Goal: Information Seeking & Learning: Understand process/instructions

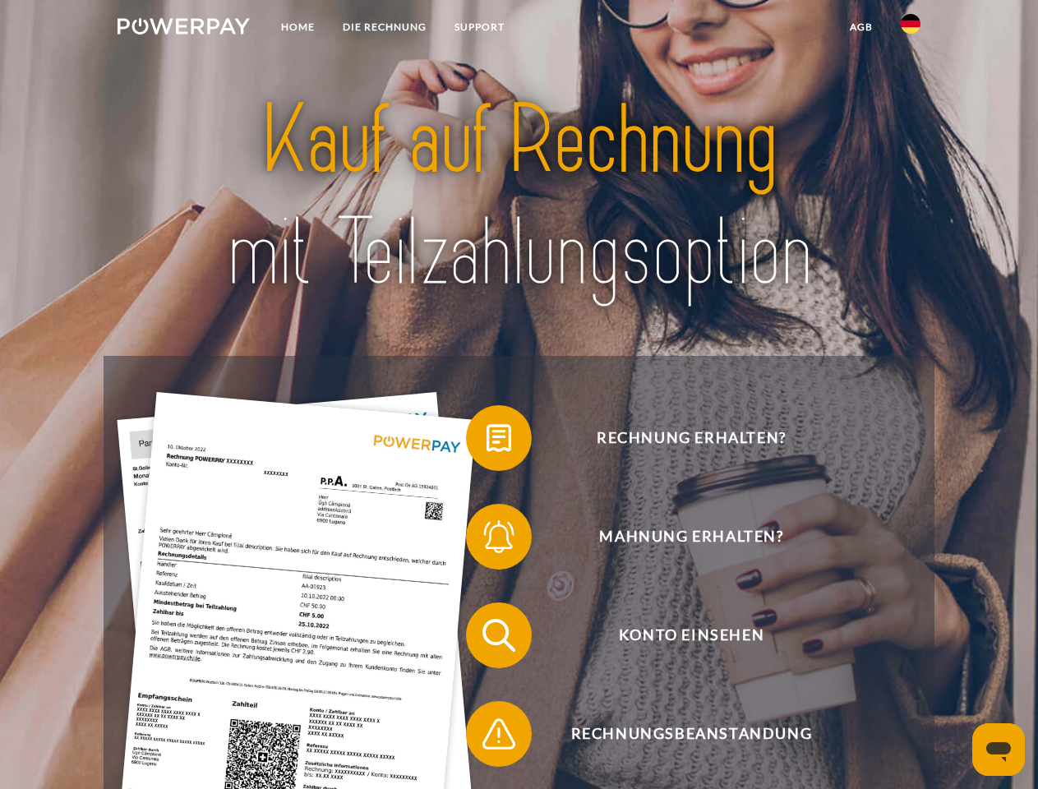
click at [183, 29] on img at bounding box center [184, 26] width 132 height 16
click at [911, 29] on img at bounding box center [911, 24] width 20 height 20
click at [861, 27] on link "agb" at bounding box center [861, 27] width 51 height 30
click at [487, 441] on span at bounding box center [474, 438] width 82 height 82
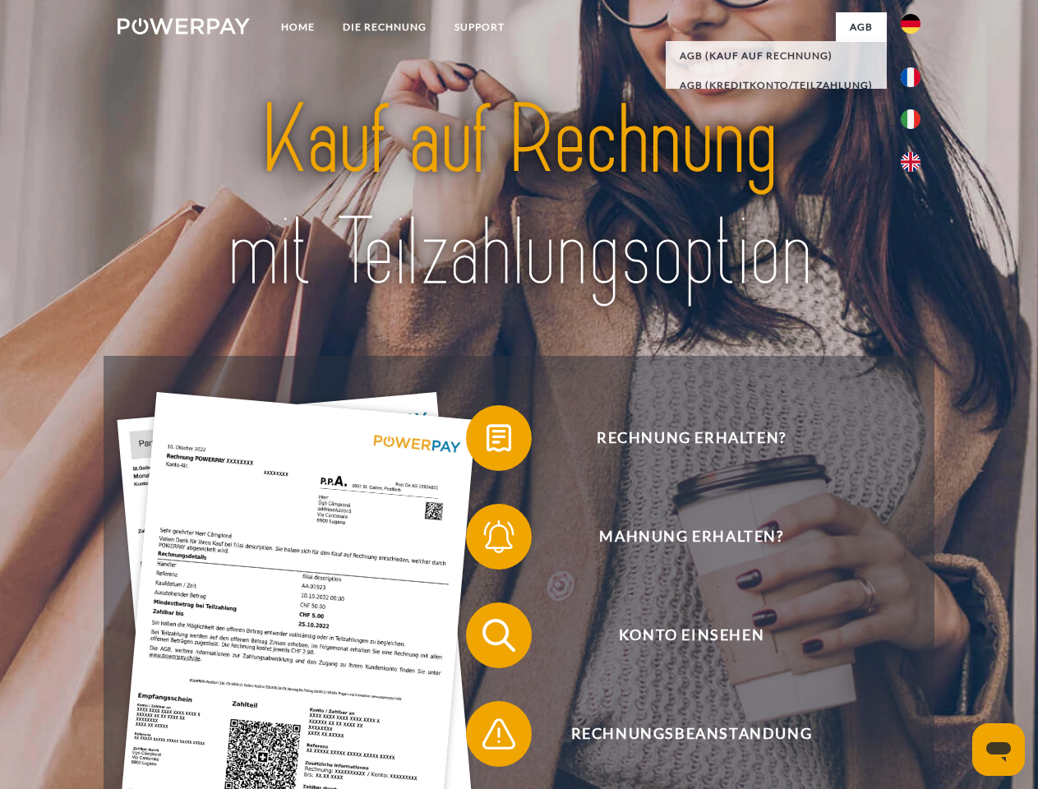
click at [487, 540] on span at bounding box center [474, 537] width 82 height 82
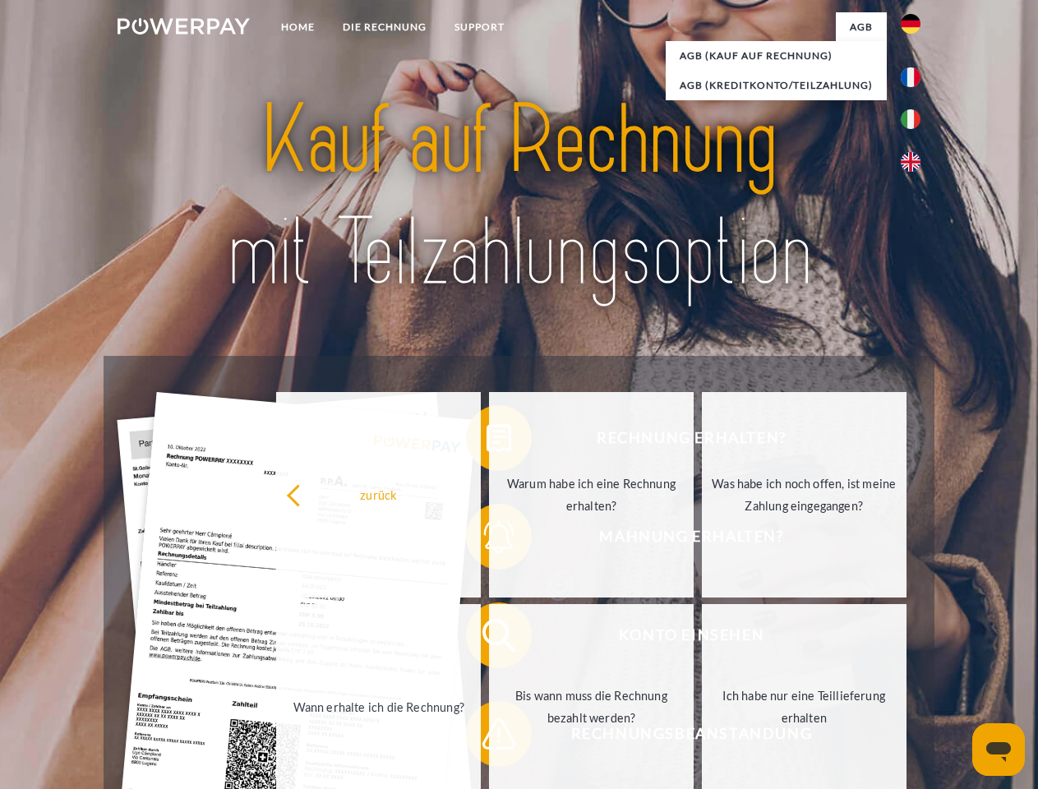
click at [489, 639] on link "Bis wann muss die Rechnung bezahlt werden?" at bounding box center [591, 707] width 205 height 206
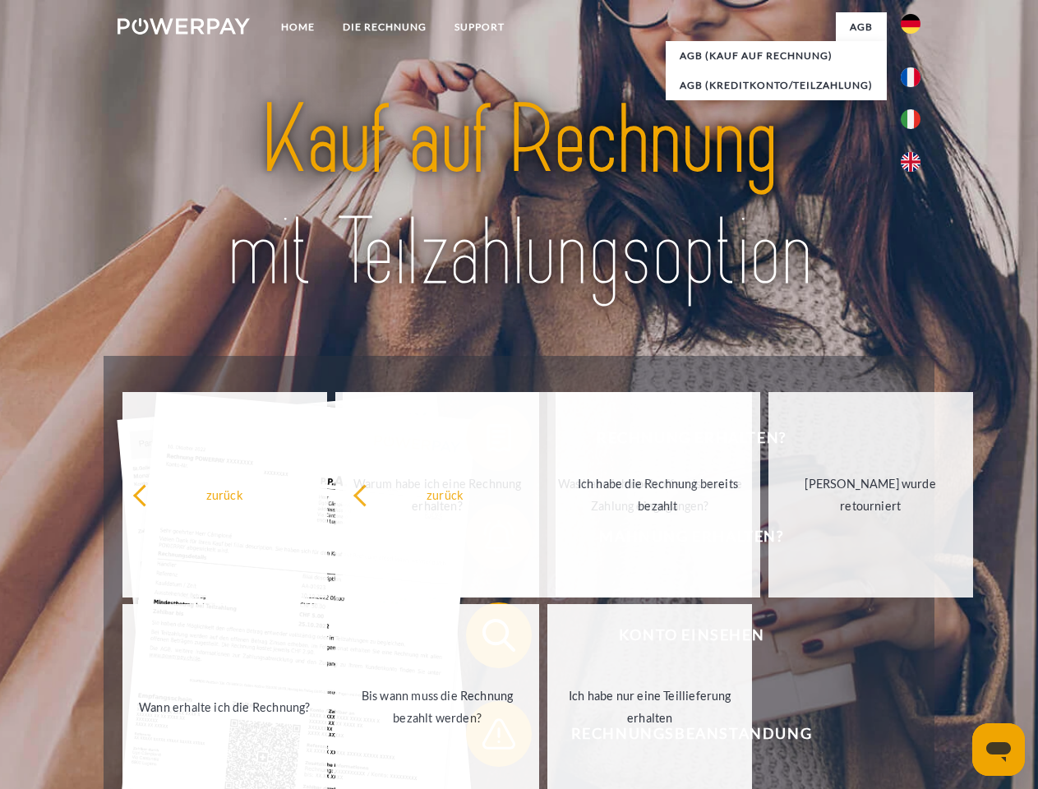
click at [487, 737] on span at bounding box center [474, 734] width 82 height 82
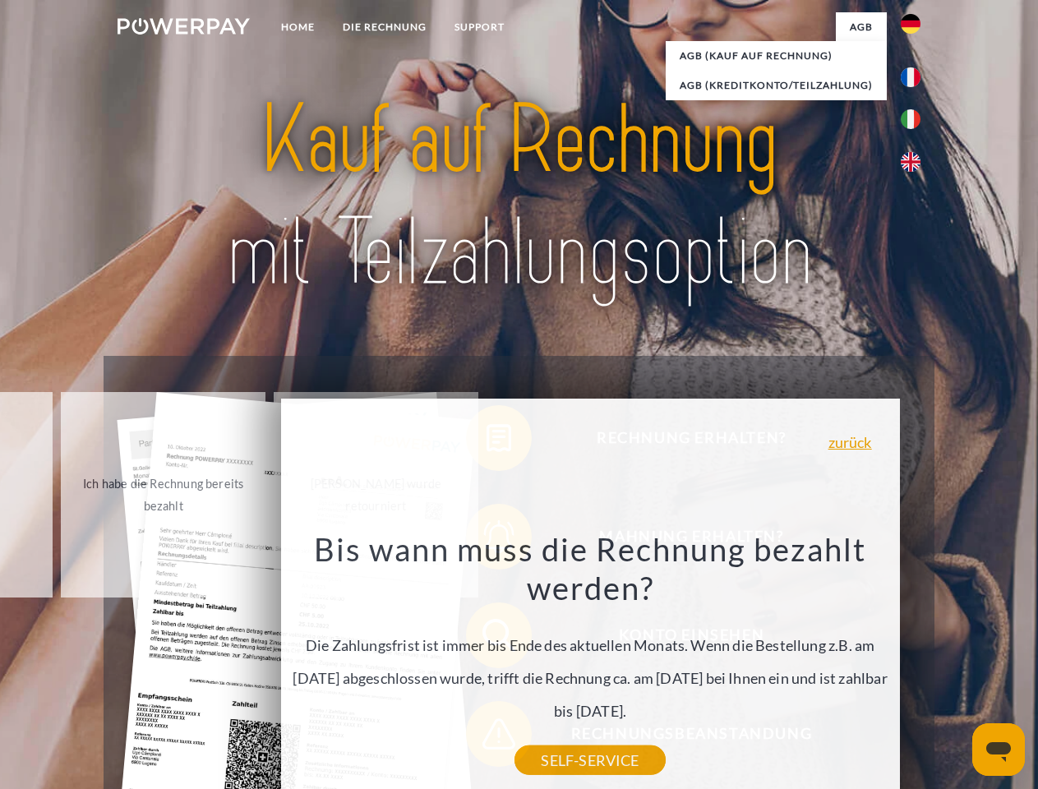
click at [999, 750] on icon "Messaging-Fenster öffnen" at bounding box center [998, 752] width 25 height 20
